Goal: Transaction & Acquisition: Purchase product/service

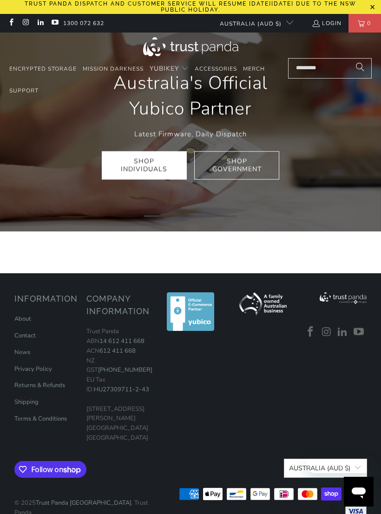
click at [330, 67] on input "Search..." at bounding box center [330, 68] width 84 height 20
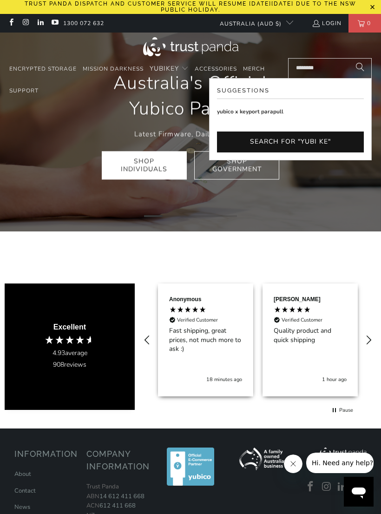
type input "********"
click at [360, 68] on button "Search" at bounding box center [359, 68] width 23 height 20
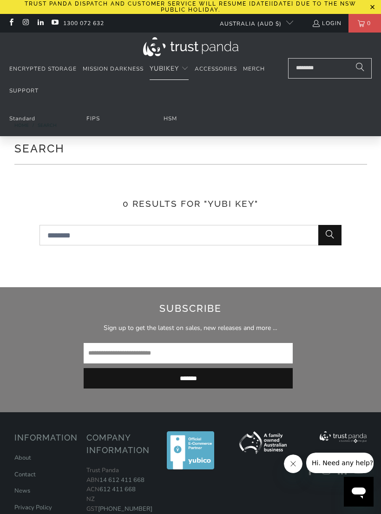
click at [29, 122] on link "Standard" at bounding box center [22, 118] width 26 height 7
